Goal: Information Seeking & Learning: Learn about a topic

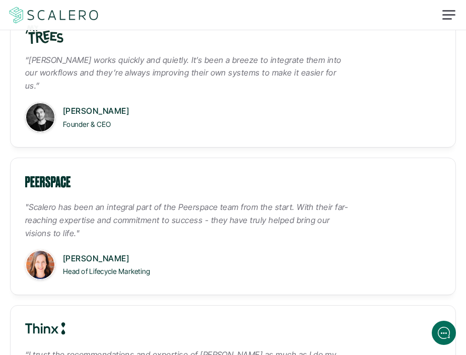
scroll to position [1743, 0]
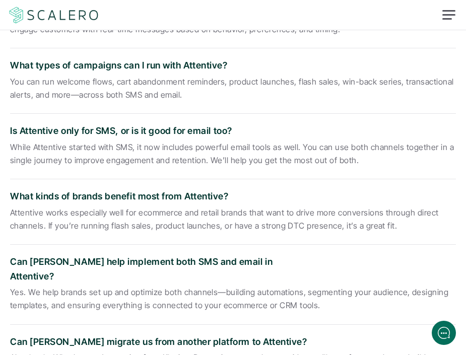
scroll to position [1394, 0]
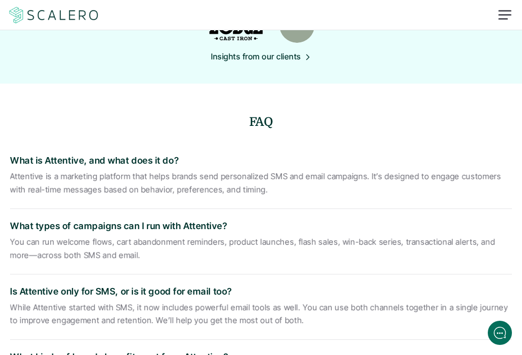
scroll to position [651, 0]
